Goal: Information Seeking & Learning: Learn about a topic

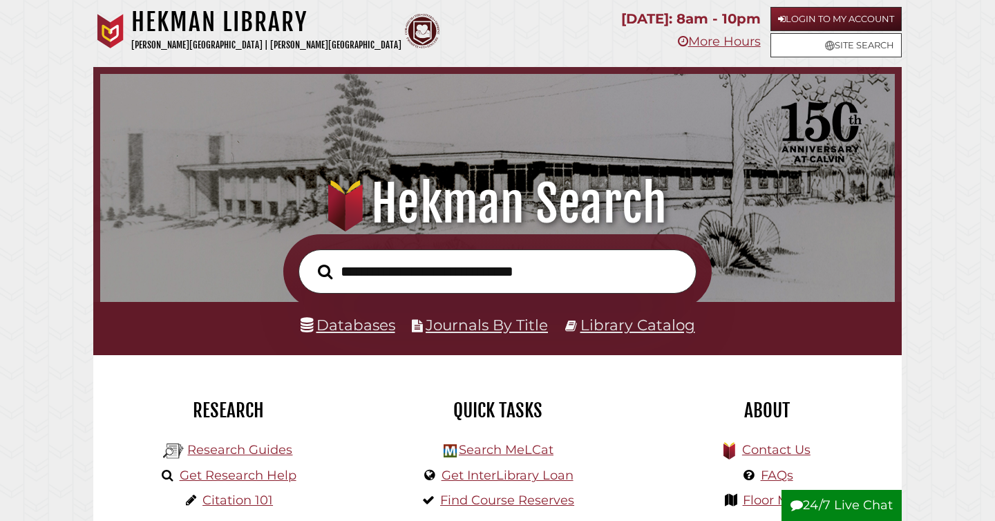
scroll to position [263, 788]
type input "*"
click at [383, 330] on link "Databases" at bounding box center [348, 325] width 95 height 18
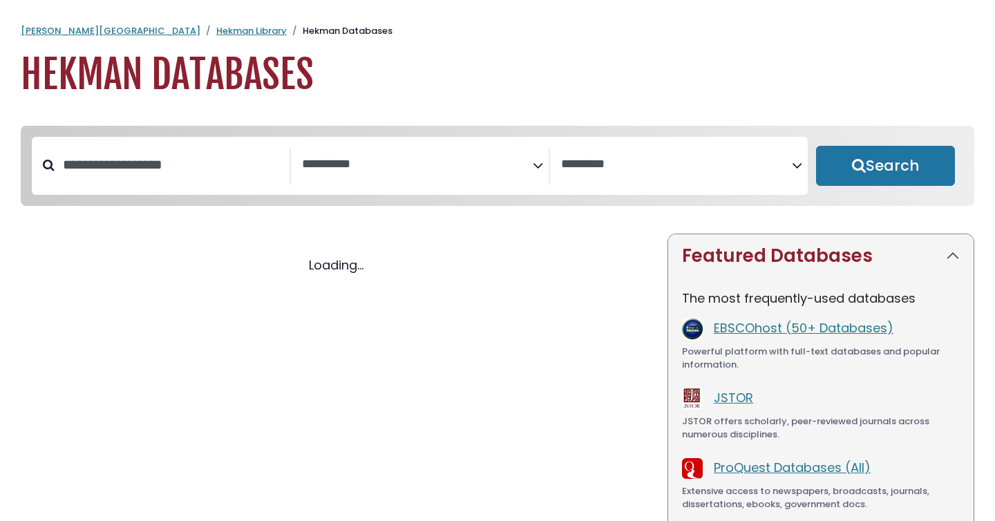
select select "Database Subject Filter"
select select "Database Vendors Filter"
select select "Database Subject Filter"
select select "Database Vendors Filter"
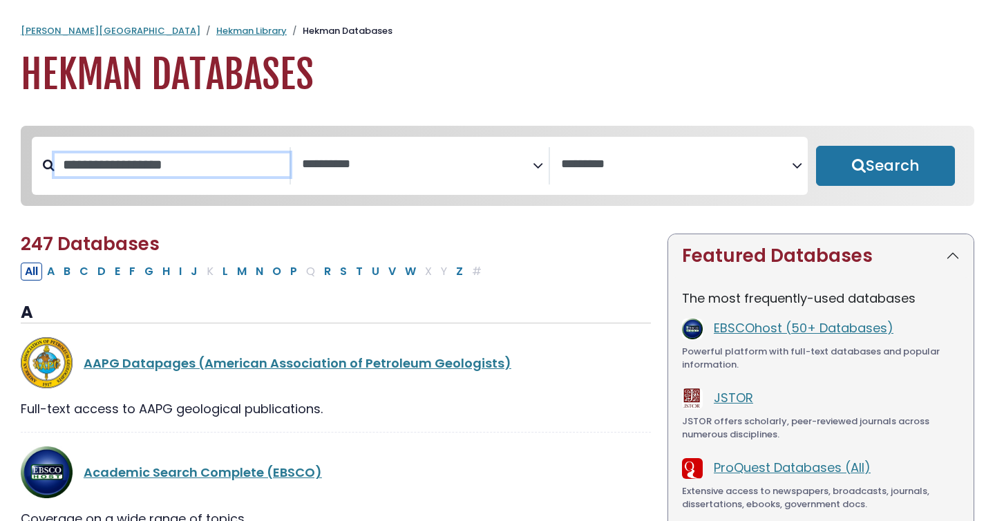
click at [213, 160] on input "Search database by title or keyword" at bounding box center [172, 164] width 235 height 23
type input "********"
click at [816, 146] on button "Search" at bounding box center [885, 166] width 139 height 40
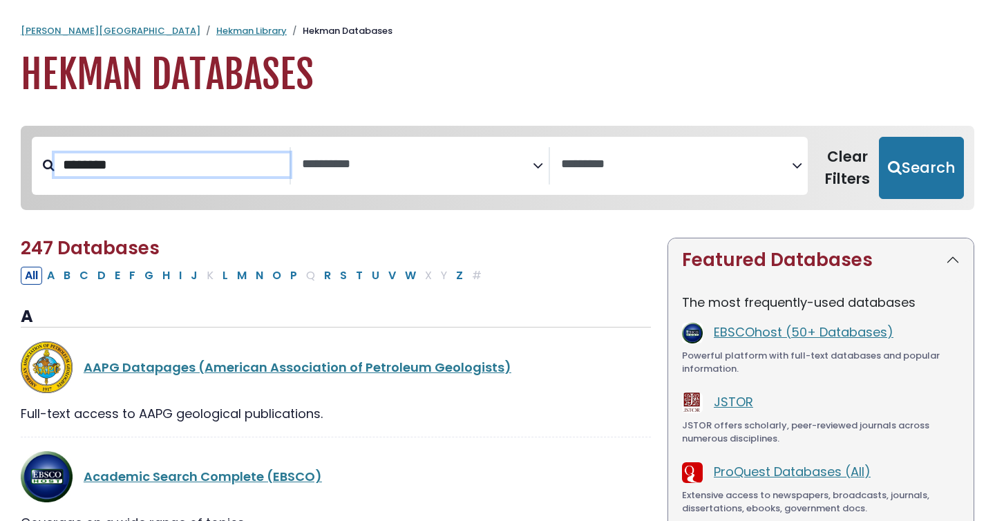
select select "Database Subject Filter"
select select "Database Vendors Filter"
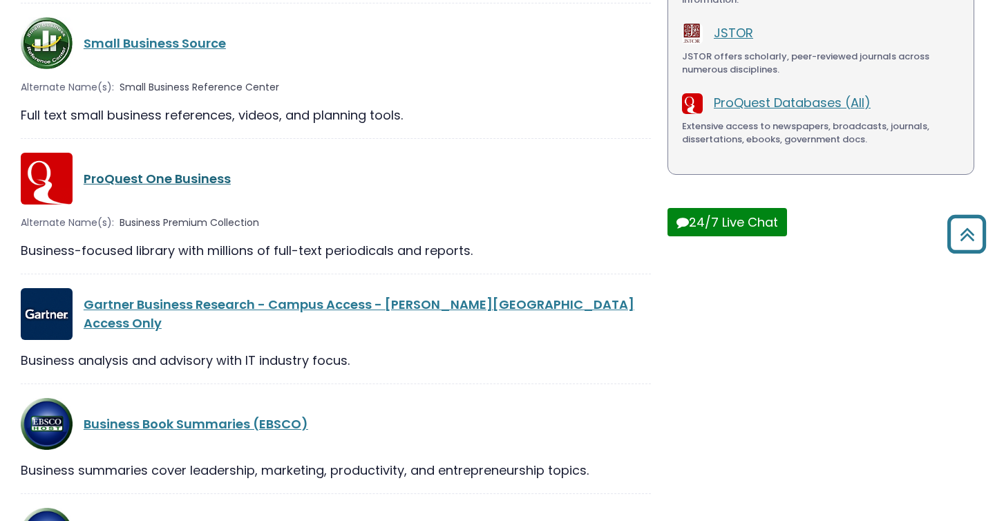
scroll to position [334, 0]
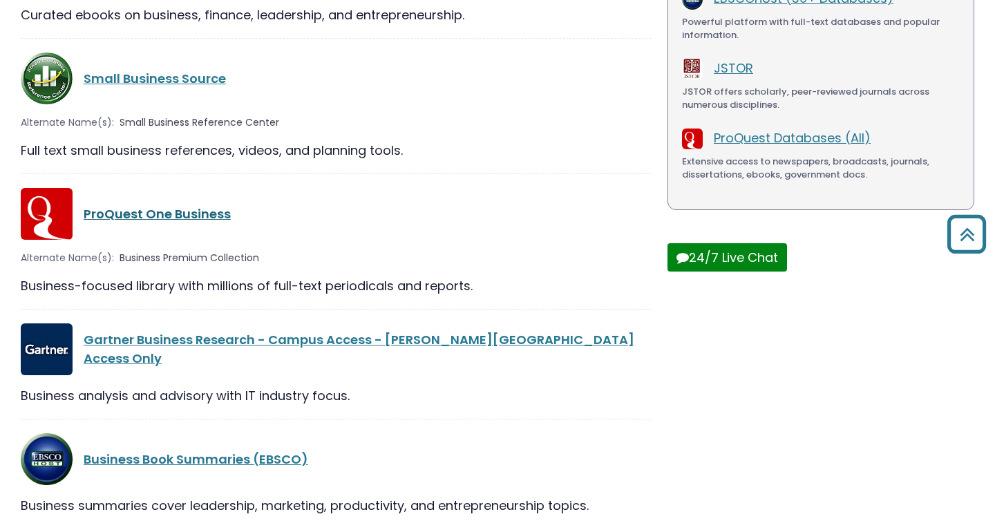
click at [203, 218] on link "ProQuest One Business" at bounding box center [157, 213] width 147 height 17
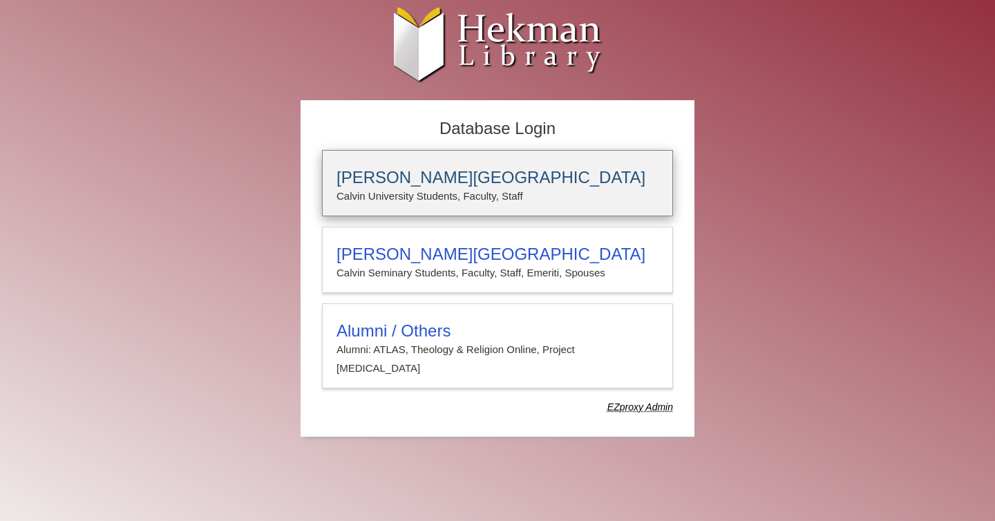
type input "****"
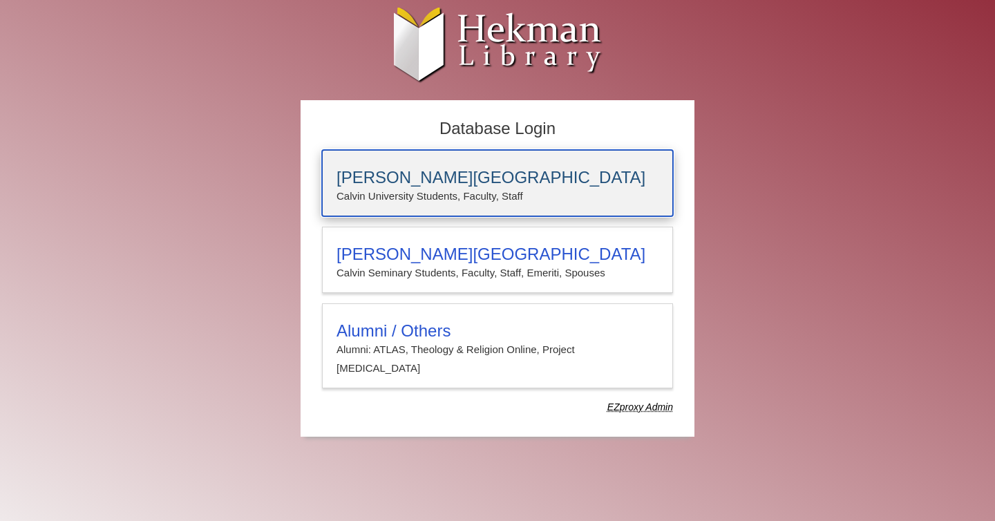
click at [516, 180] on h3 "Calvin University" at bounding box center [497, 177] width 322 height 19
